Goal: Information Seeking & Learning: Learn about a topic

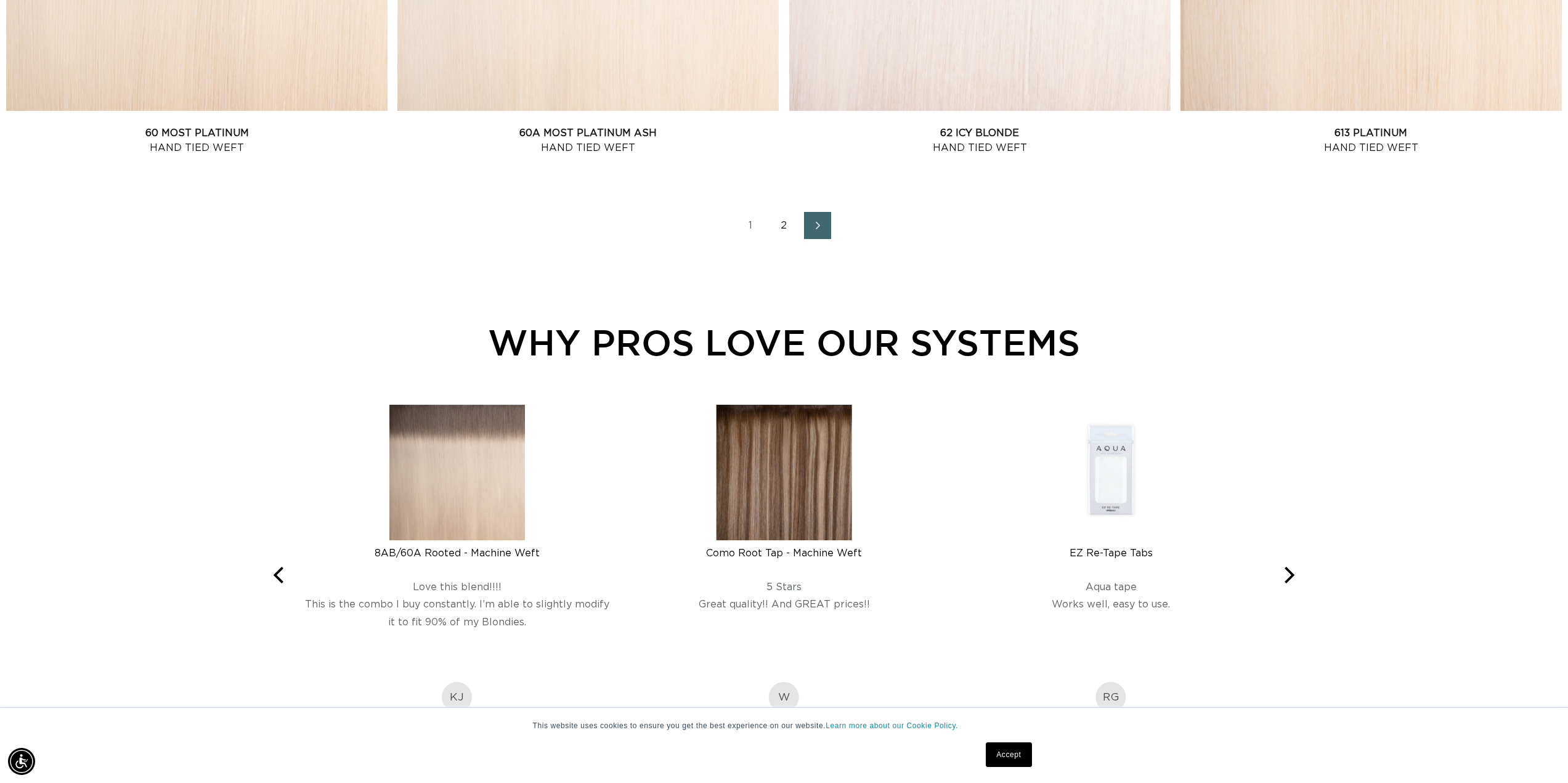
scroll to position [1849, 0]
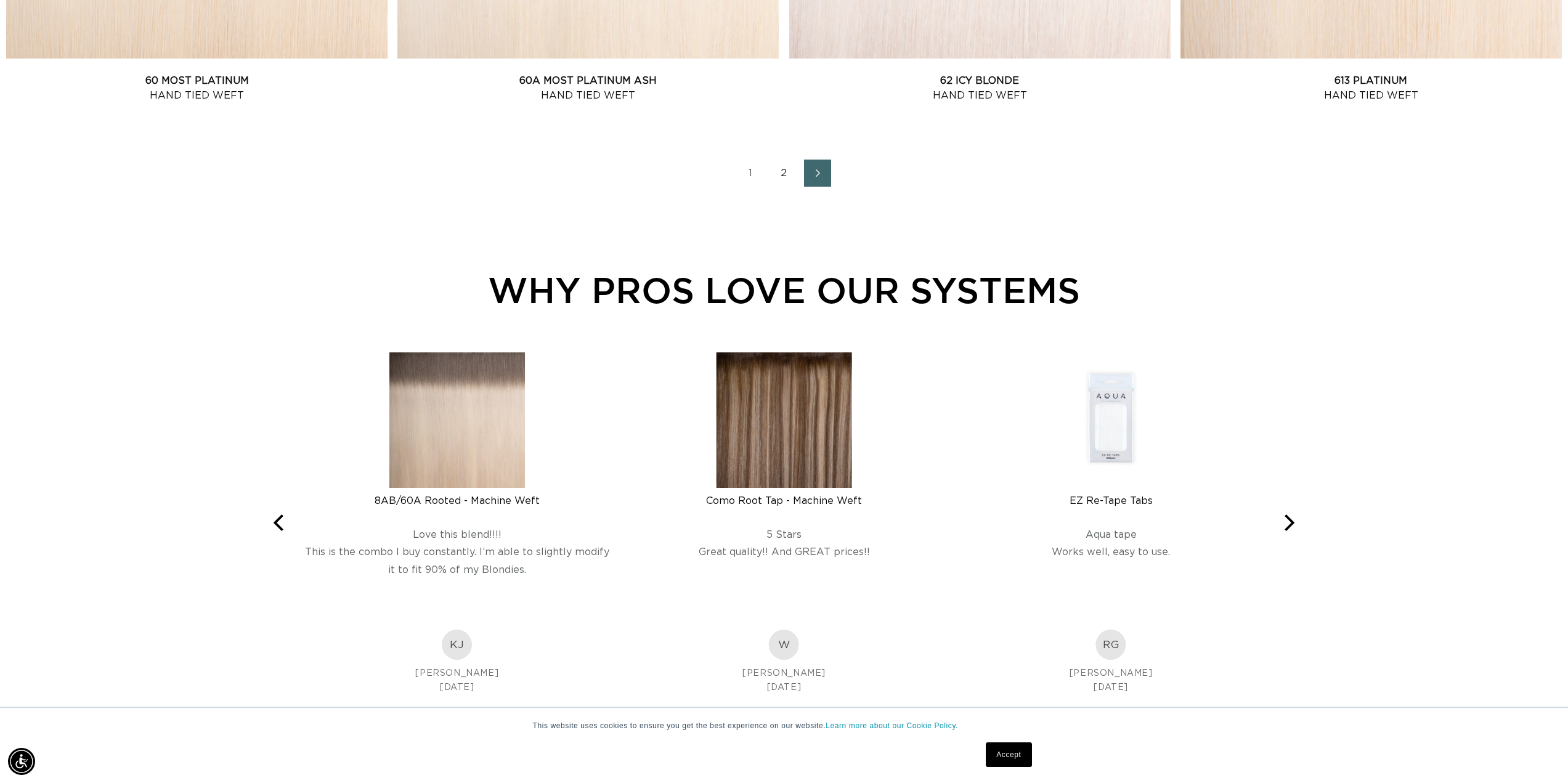
click at [782, 172] on link "2" at bounding box center [784, 173] width 27 height 27
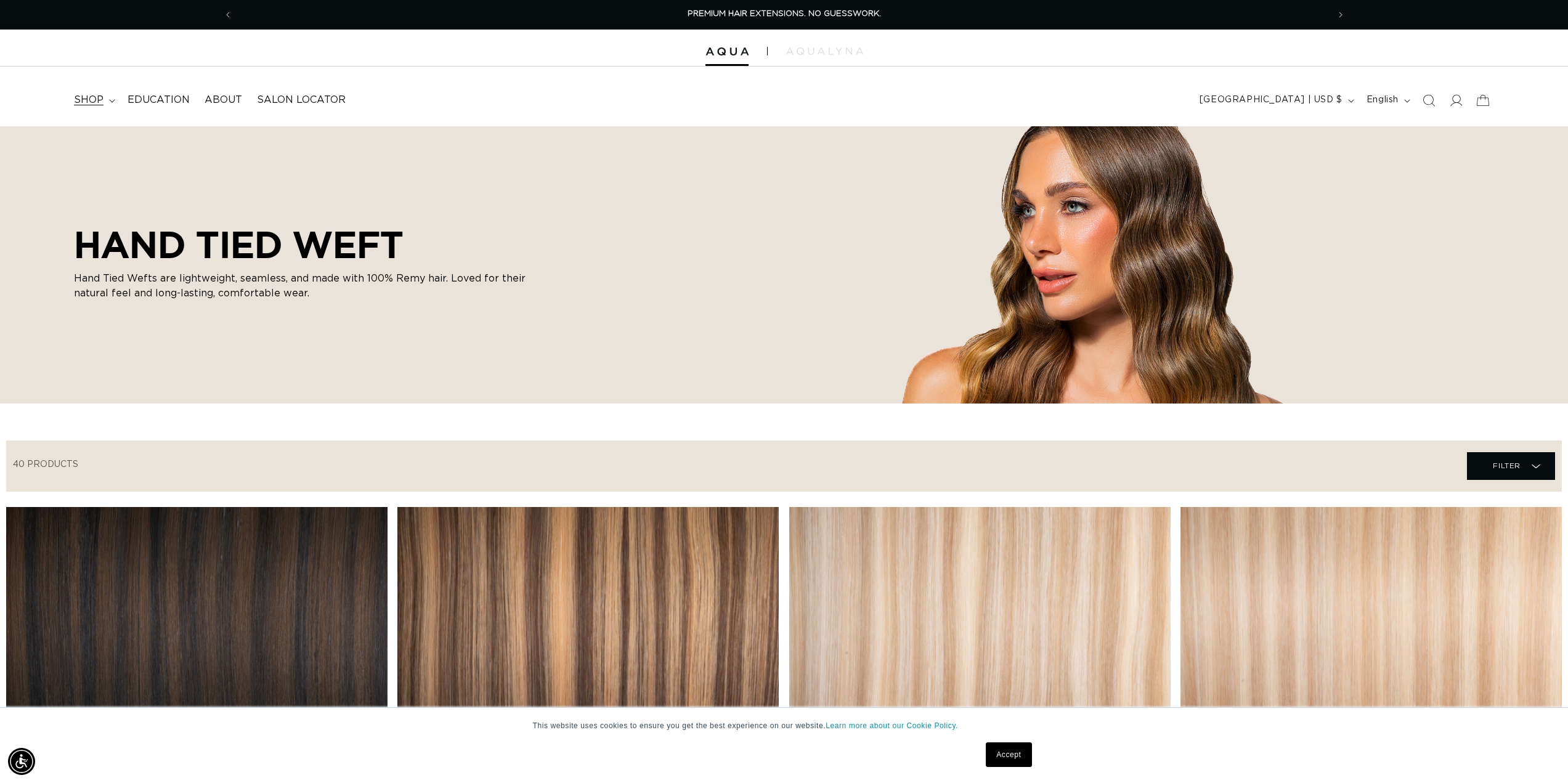
click at [92, 99] on span "shop" at bounding box center [88, 100] width 29 height 13
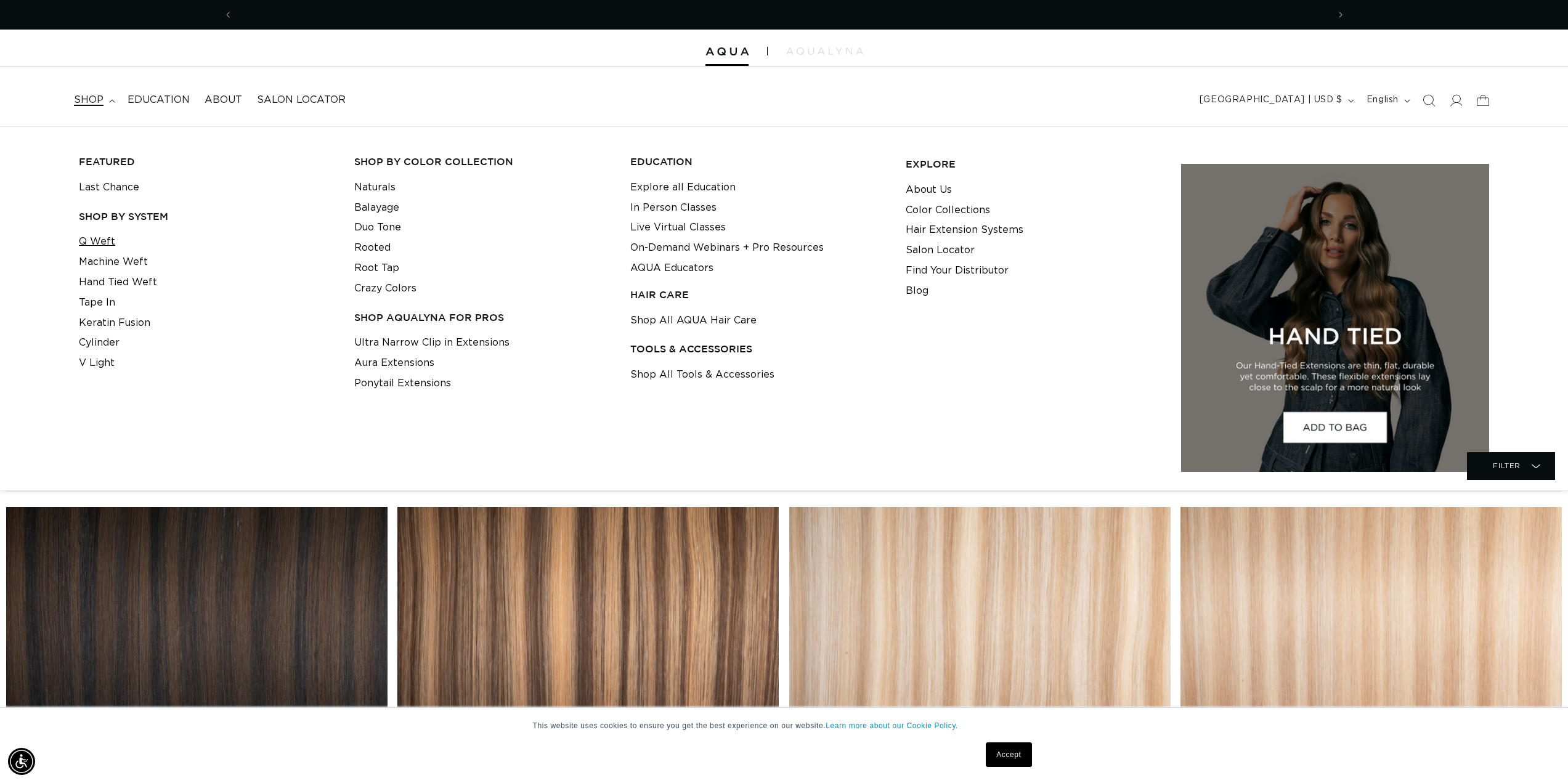
scroll to position [0, 1095]
click at [123, 261] on link "Machine Weft" at bounding box center [113, 262] width 69 height 20
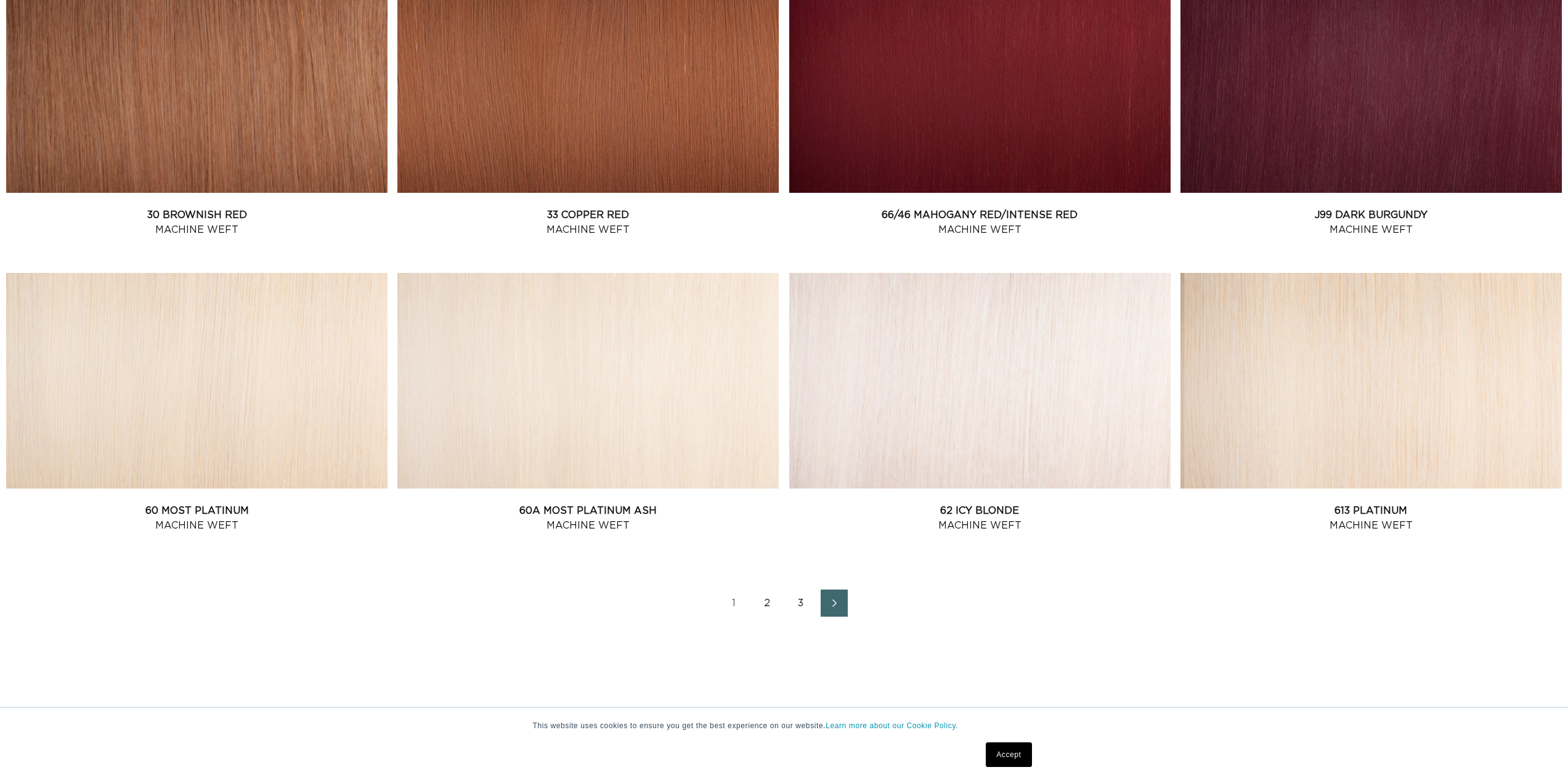
scroll to position [0, 1095]
click at [766, 606] on link "2" at bounding box center [768, 603] width 27 height 27
click at [767, 605] on link "2" at bounding box center [768, 603] width 27 height 27
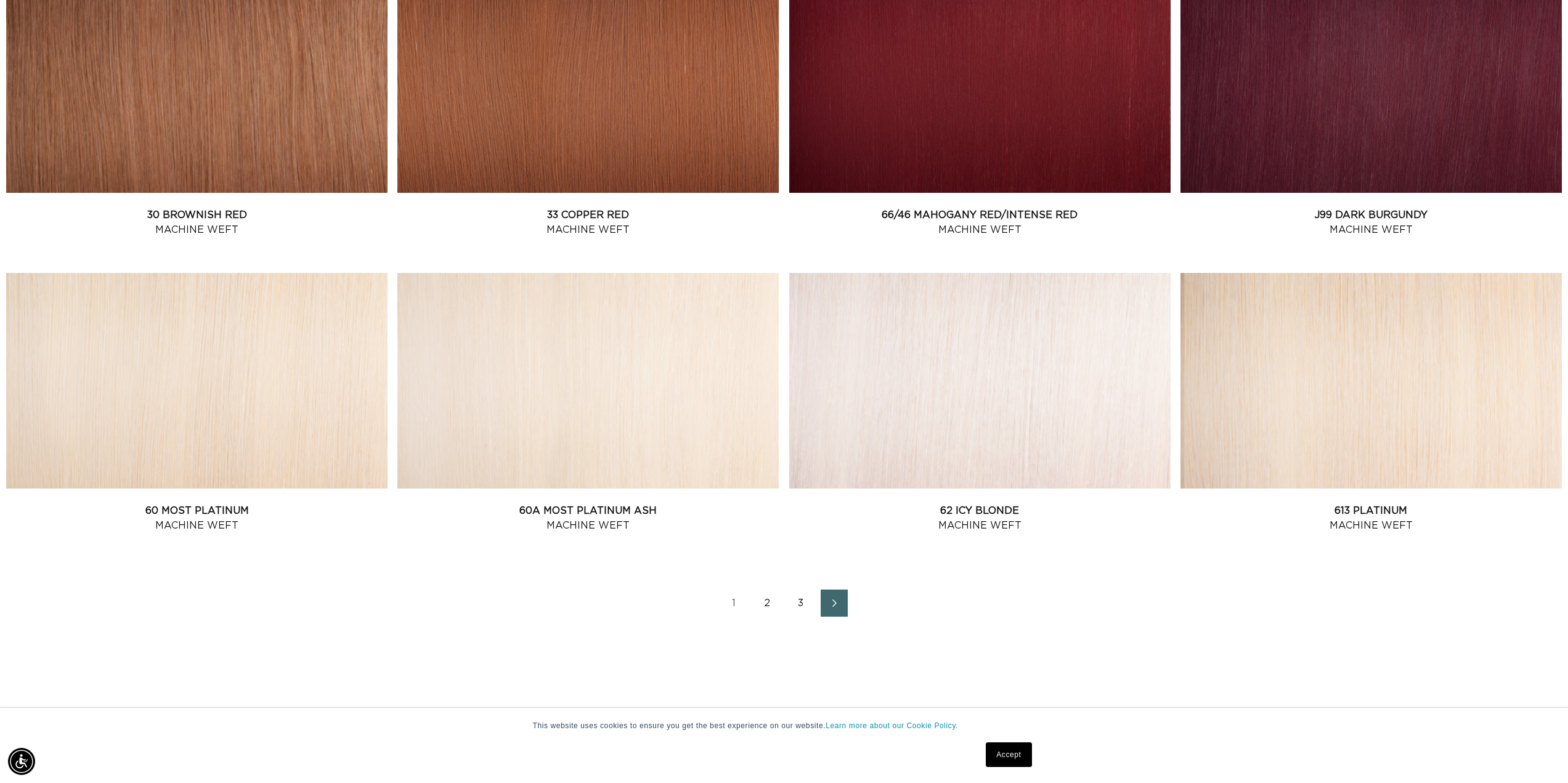
click at [768, 603] on link "2" at bounding box center [768, 603] width 27 height 27
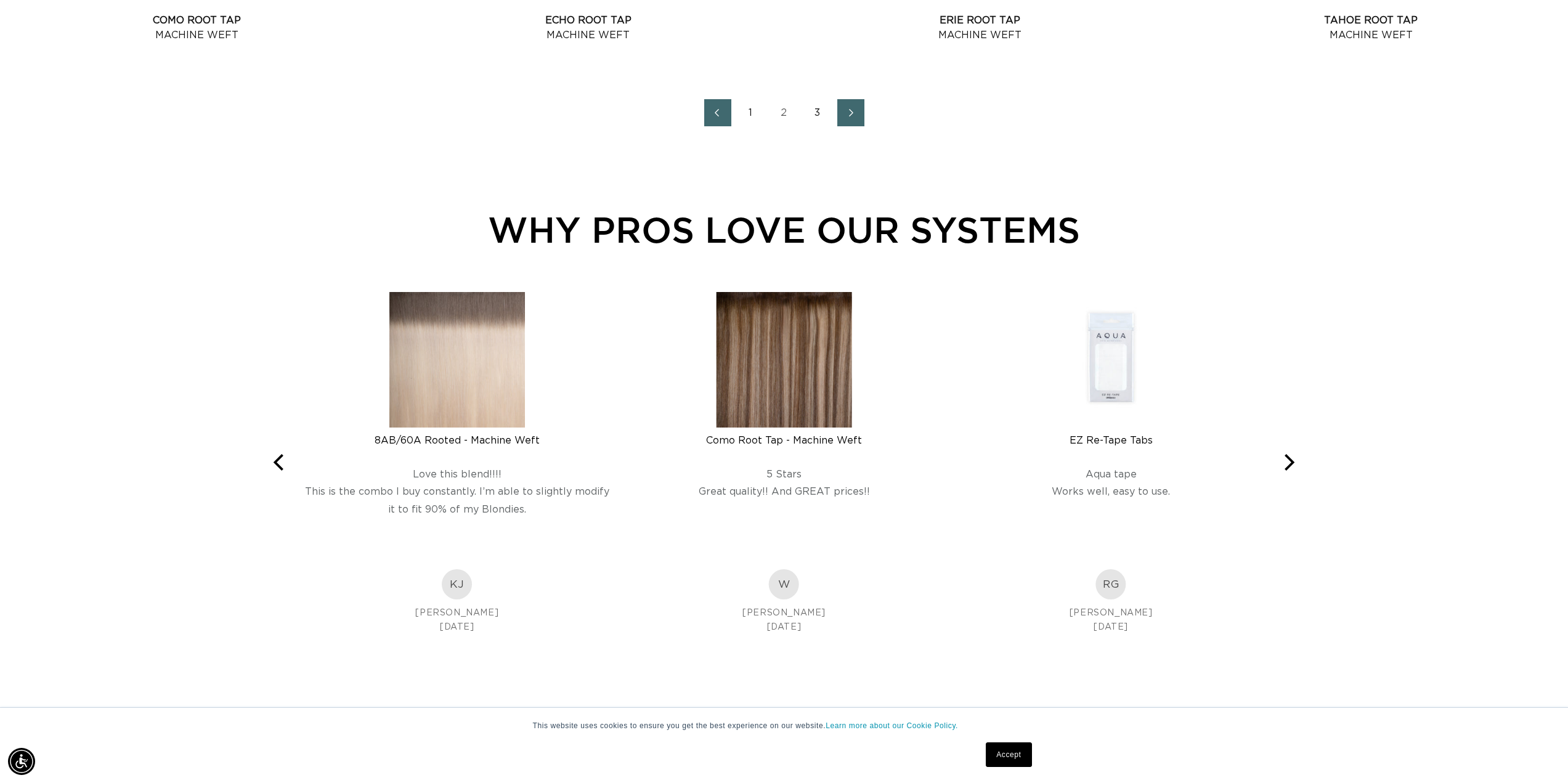
scroll to position [1911, 0]
click at [810, 114] on link "3" at bounding box center [818, 111] width 27 height 27
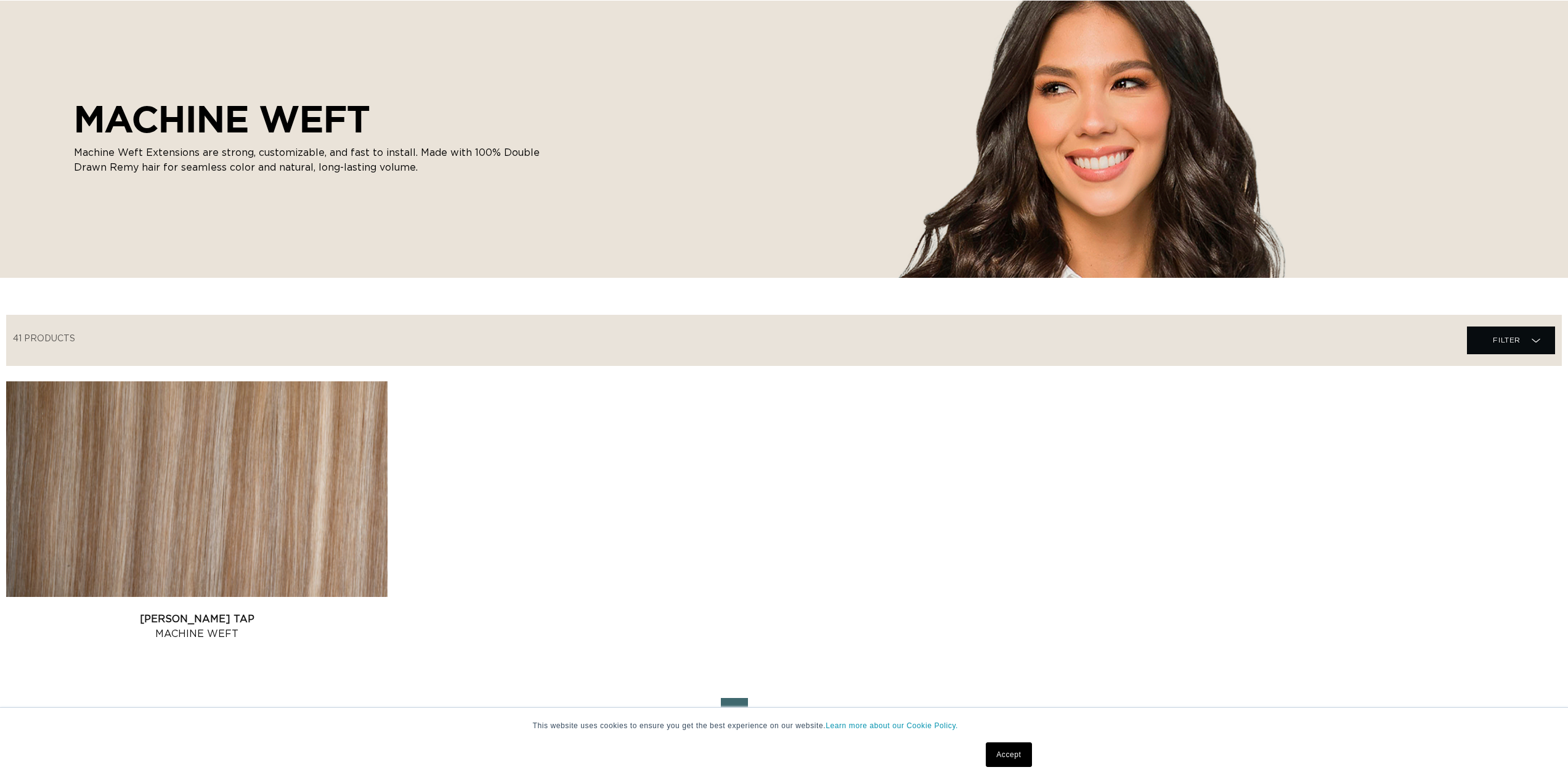
scroll to position [185, 0]
